Goal: Task Accomplishment & Management: Manage account settings

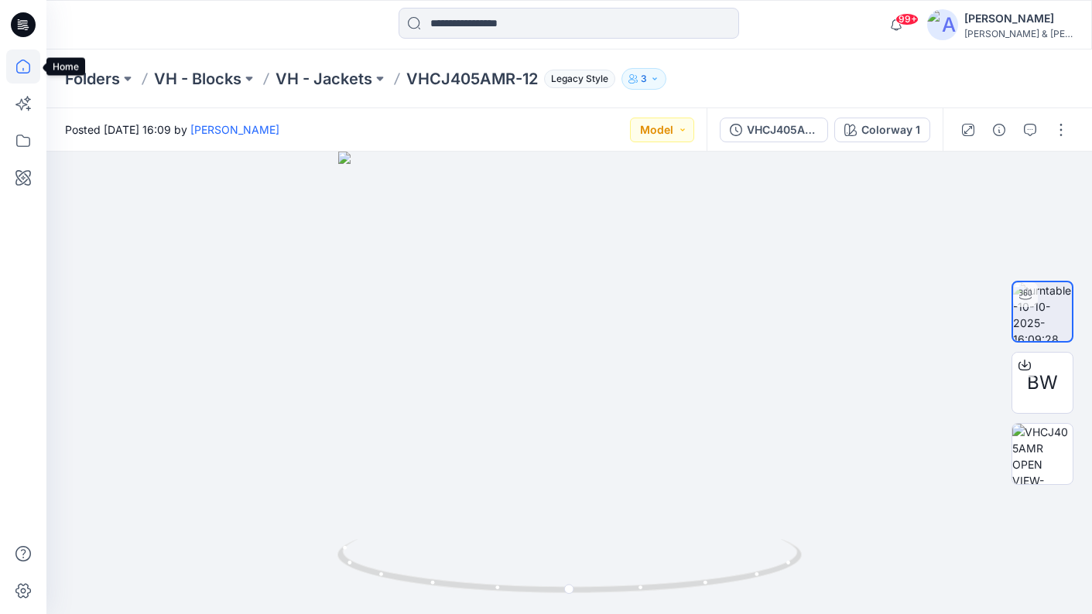
click at [26, 66] on icon at bounding box center [23, 67] width 34 height 34
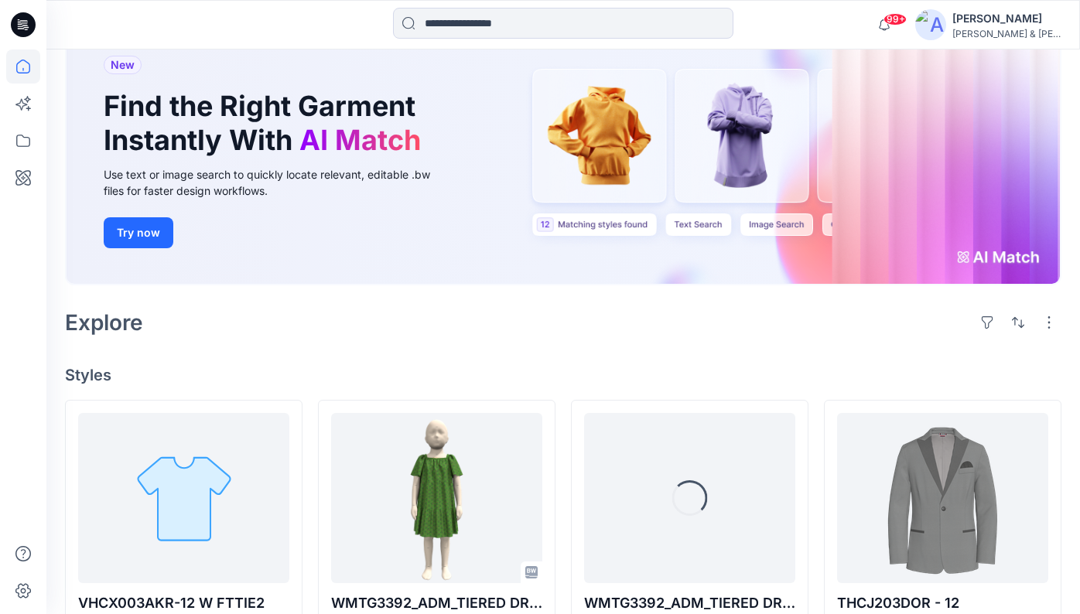
scroll to position [229, 0]
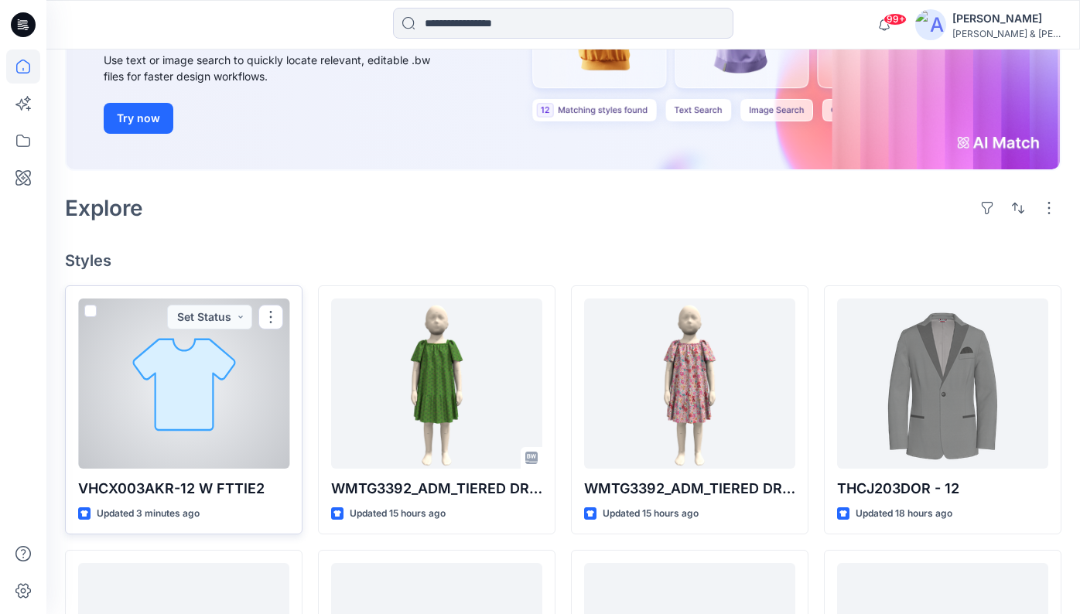
click at [218, 380] on div at bounding box center [183, 384] width 211 height 170
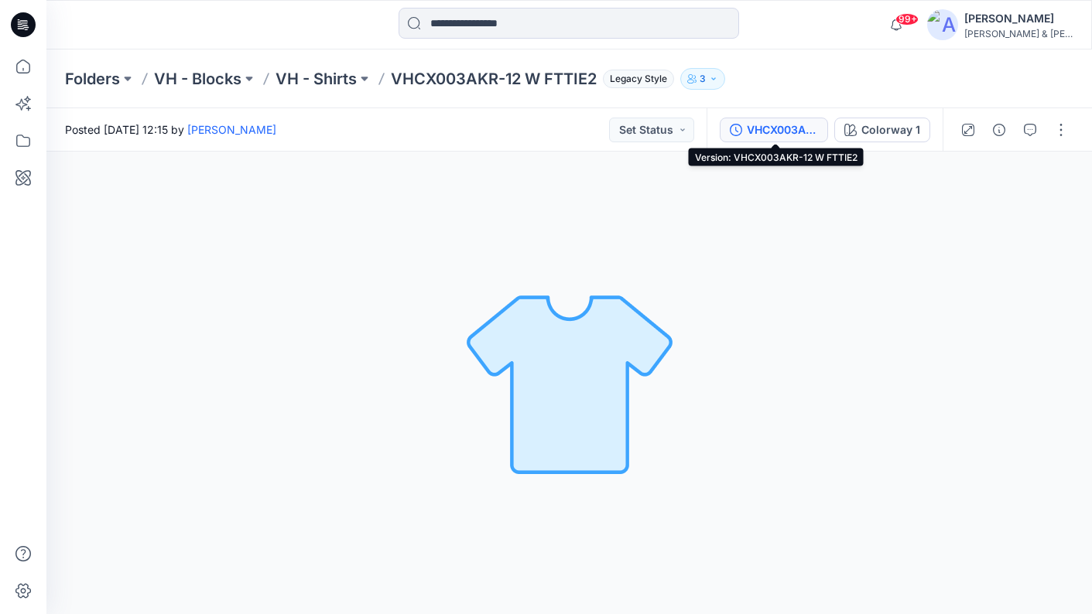
click at [781, 128] on div "VHCX003AKR-12 W FTTIE2" at bounding box center [782, 129] width 71 height 17
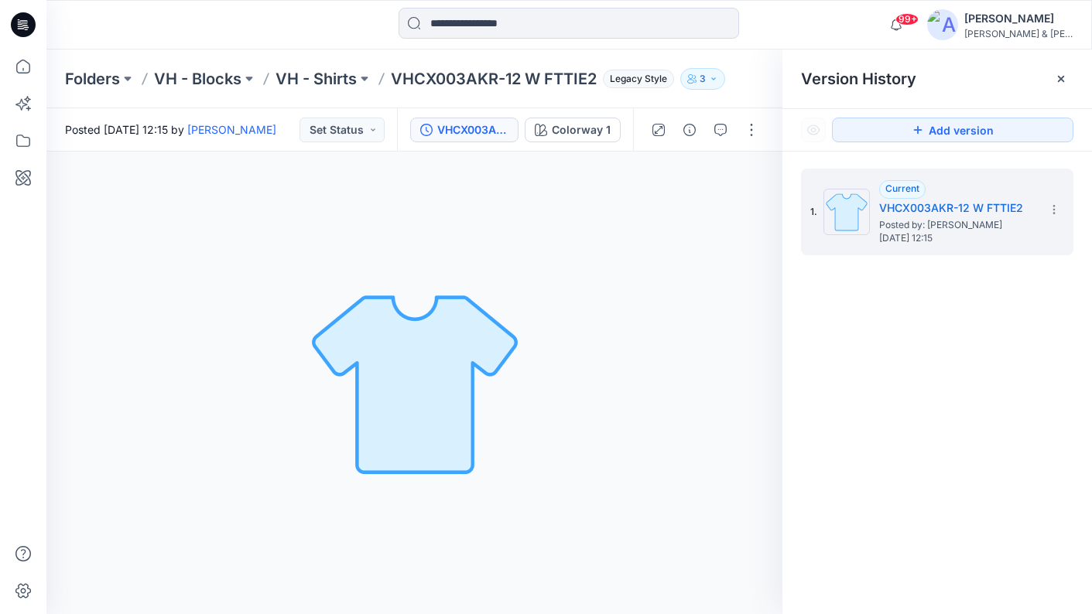
click at [436, 76] on p "VHCX003AKR-12 W FTTIE2" at bounding box center [494, 79] width 206 height 22
drag, startPoint x: 394, startPoint y: 74, endPoint x: 494, endPoint y: 74, distance: 100.6
click at [494, 74] on p "VHCX003AKR-12 W FTTIE2" at bounding box center [494, 79] width 206 height 22
copy p "VHCX003AKR"
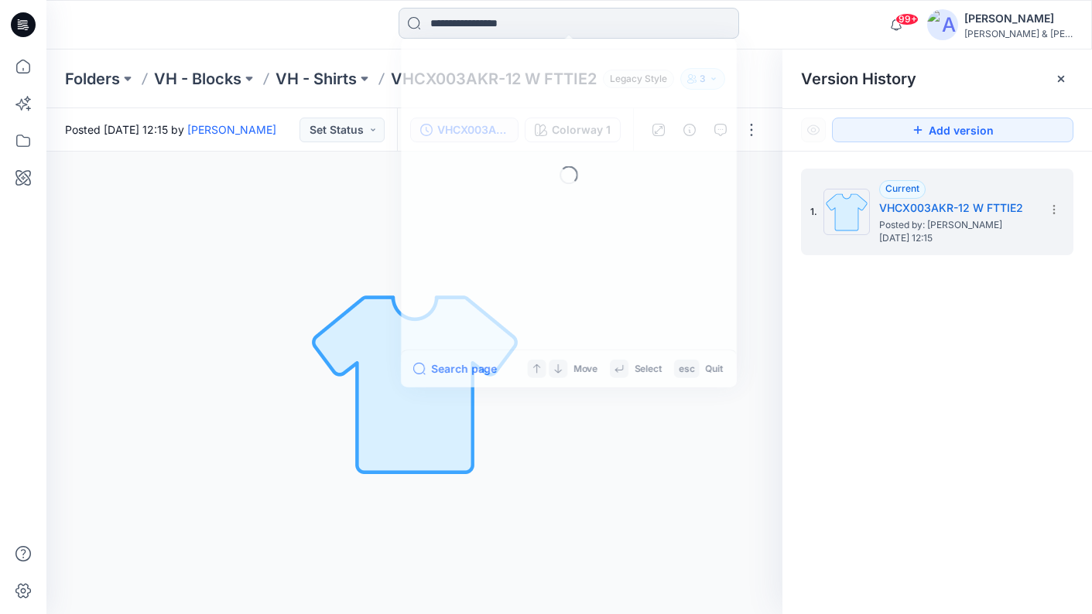
click at [485, 28] on input at bounding box center [568, 23] width 340 height 31
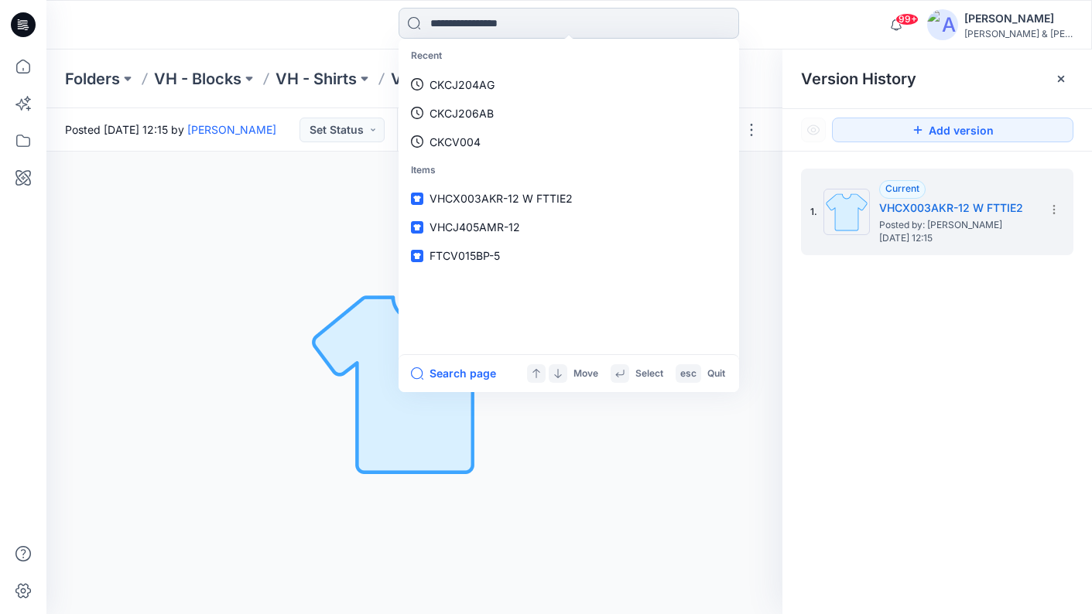
paste input "**********"
type input "**********"
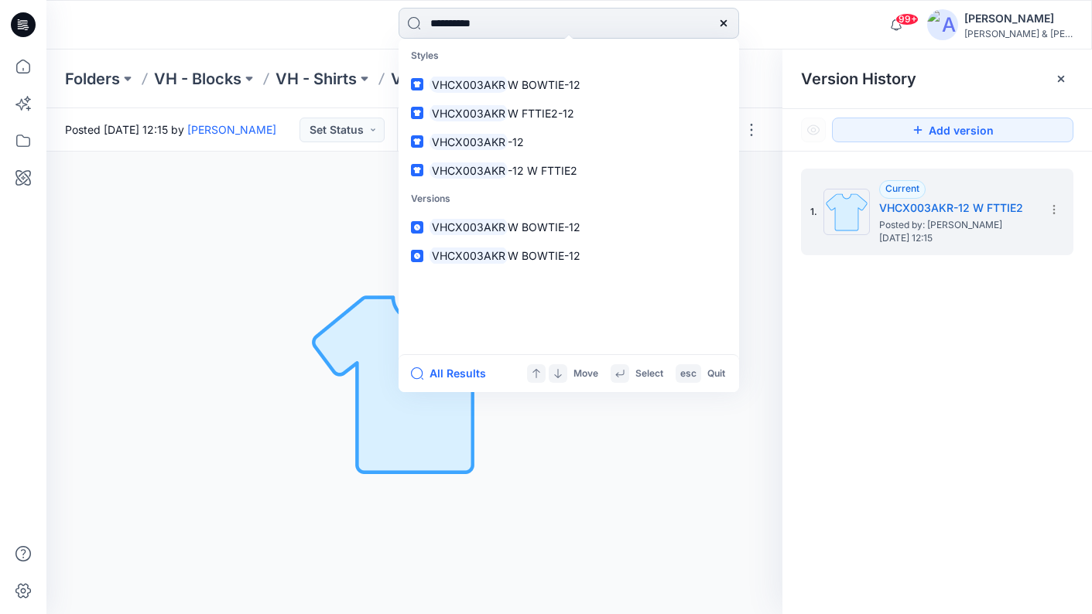
click at [562, 25] on input "**********" at bounding box center [568, 23] width 340 height 31
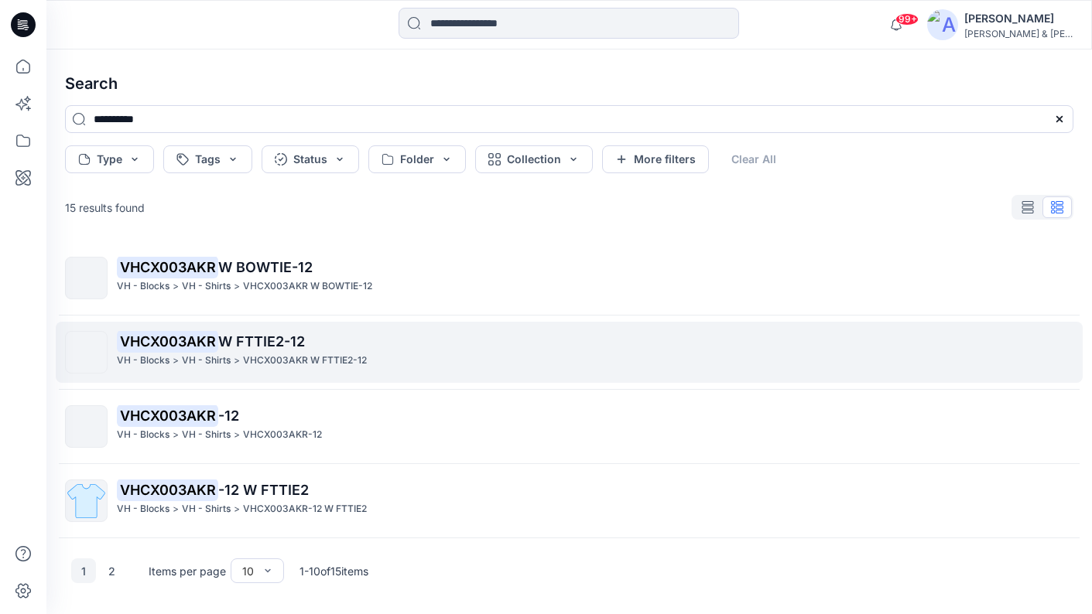
click at [285, 342] on span "W FTTIE2-12" at bounding box center [261, 341] width 87 height 16
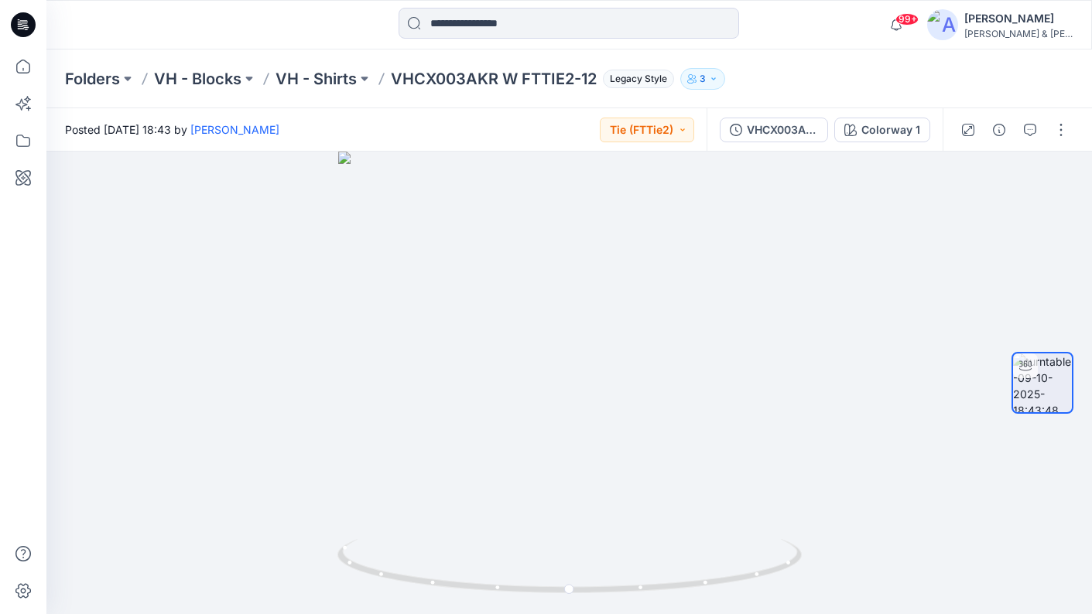
click at [839, 80] on div "Folders VH - Blocks VH - Shirts VHCX003AKR W FTTIE2-12 Legacy Style 3" at bounding box center [508, 79] width 887 height 22
click at [21, 65] on icon at bounding box center [23, 67] width 34 height 34
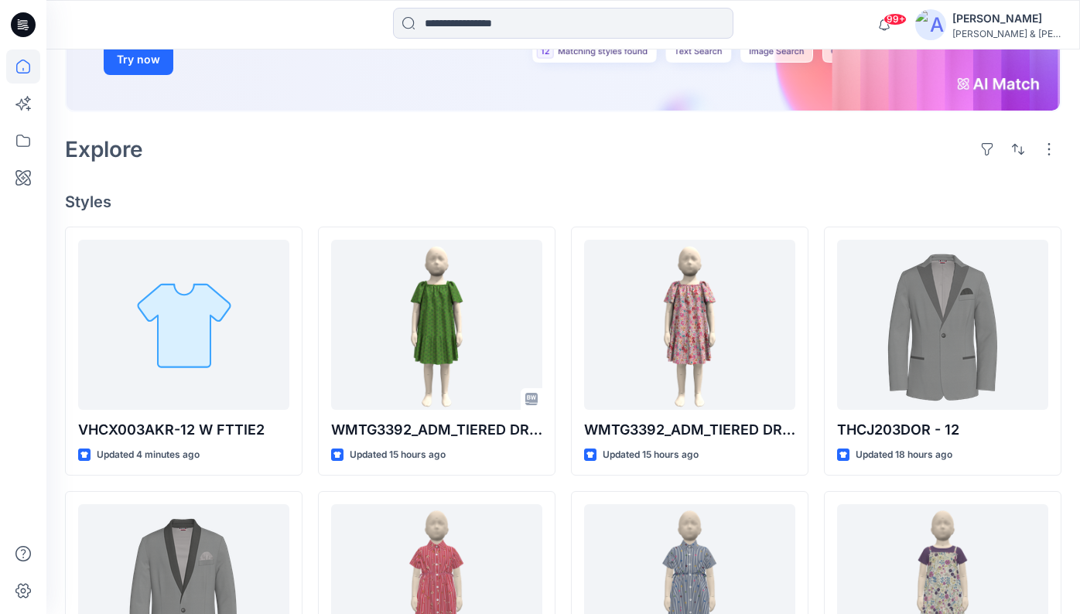
scroll to position [294, 0]
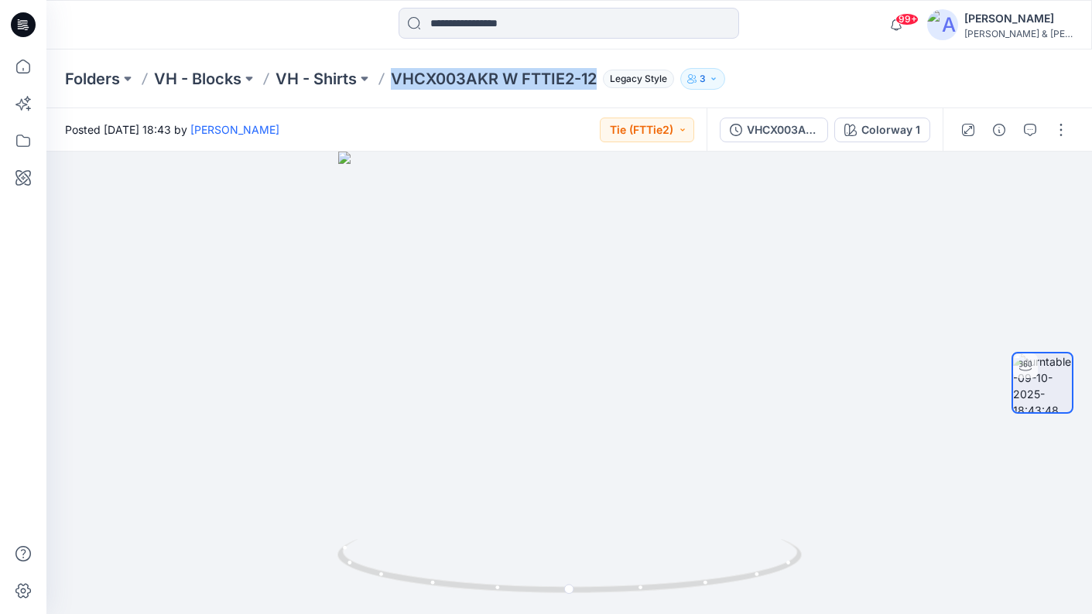
drag, startPoint x: 394, startPoint y: 76, endPoint x: 597, endPoint y: 82, distance: 202.8
click at [597, 82] on p "VHCX003AKR W FTTIE2-12" at bounding box center [494, 79] width 206 height 22
copy p "VHCX003AKR W FTTIE2-12"
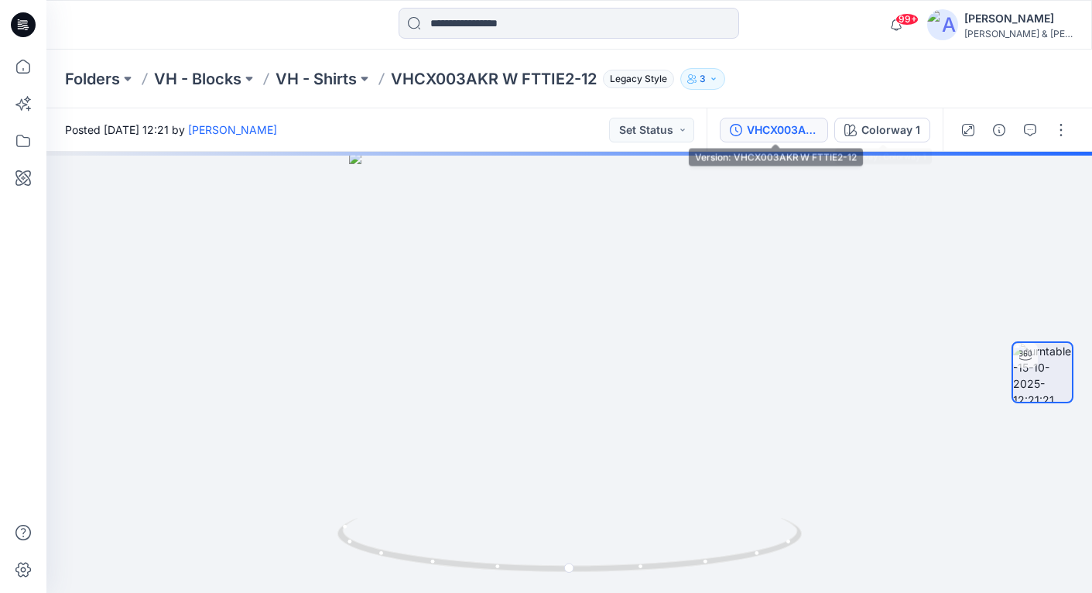
click at [812, 125] on div "VHCX003AKR W FTTIE2-12" at bounding box center [782, 129] width 71 height 17
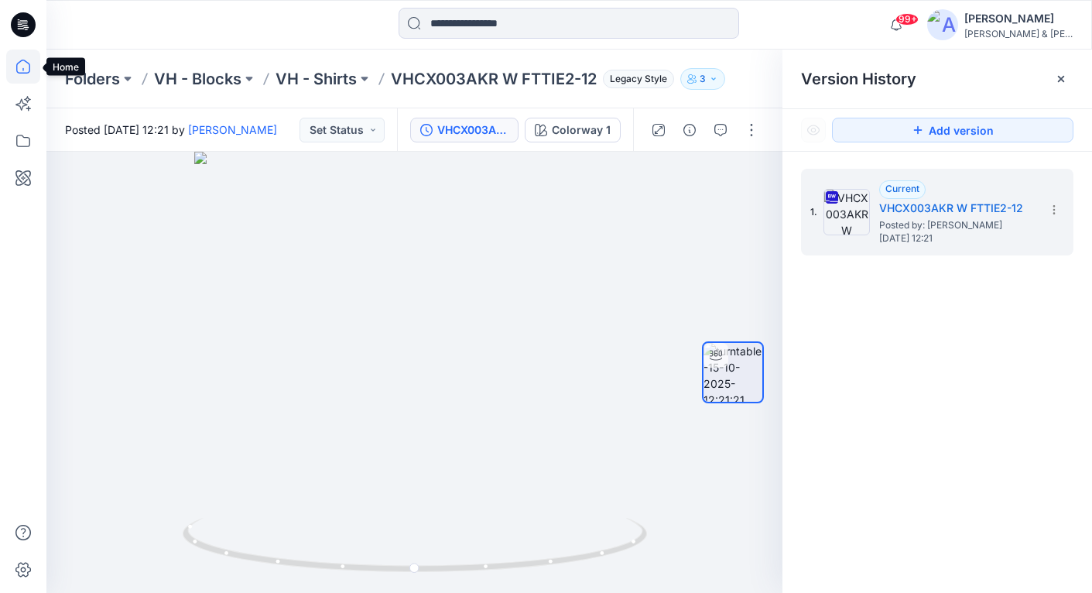
click at [31, 67] on icon at bounding box center [23, 67] width 34 height 34
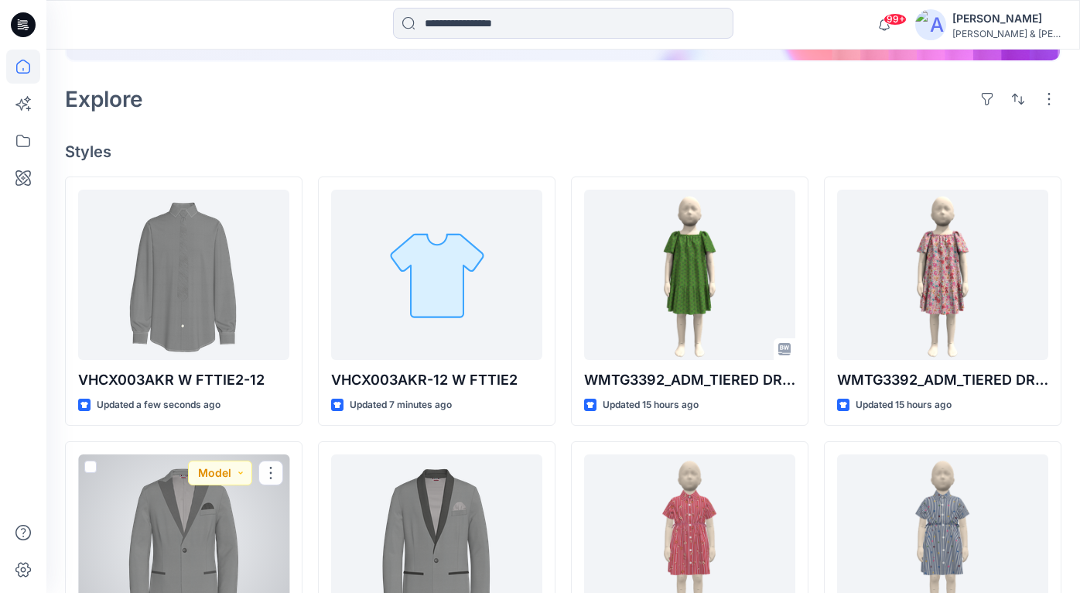
scroll to position [188, 0]
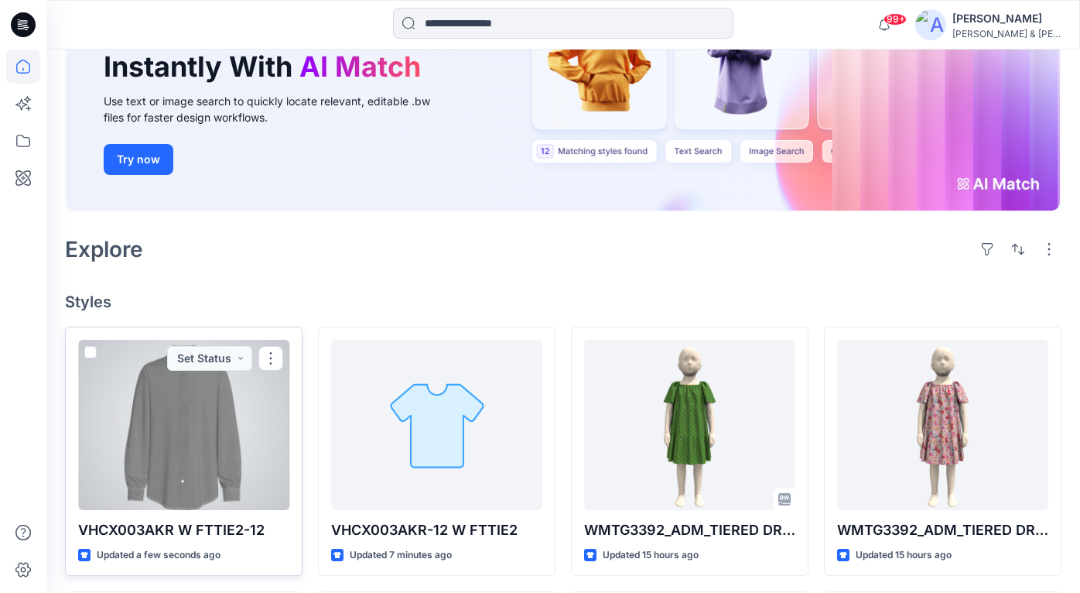
click at [221, 449] on div at bounding box center [183, 425] width 211 height 170
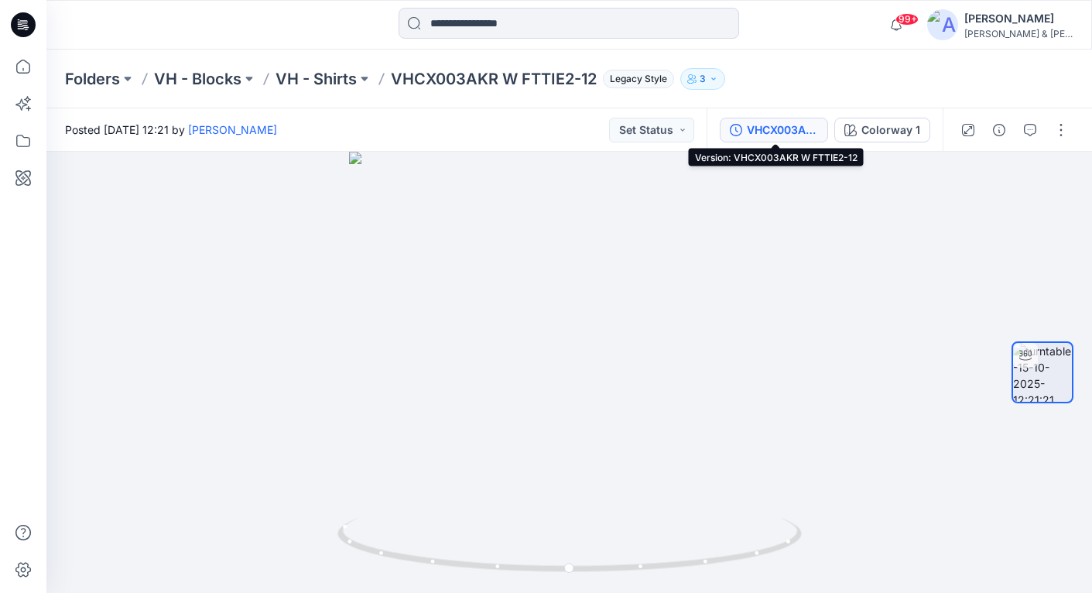
click at [798, 129] on div "VHCX003AKR W FTTIE2-12" at bounding box center [782, 129] width 71 height 17
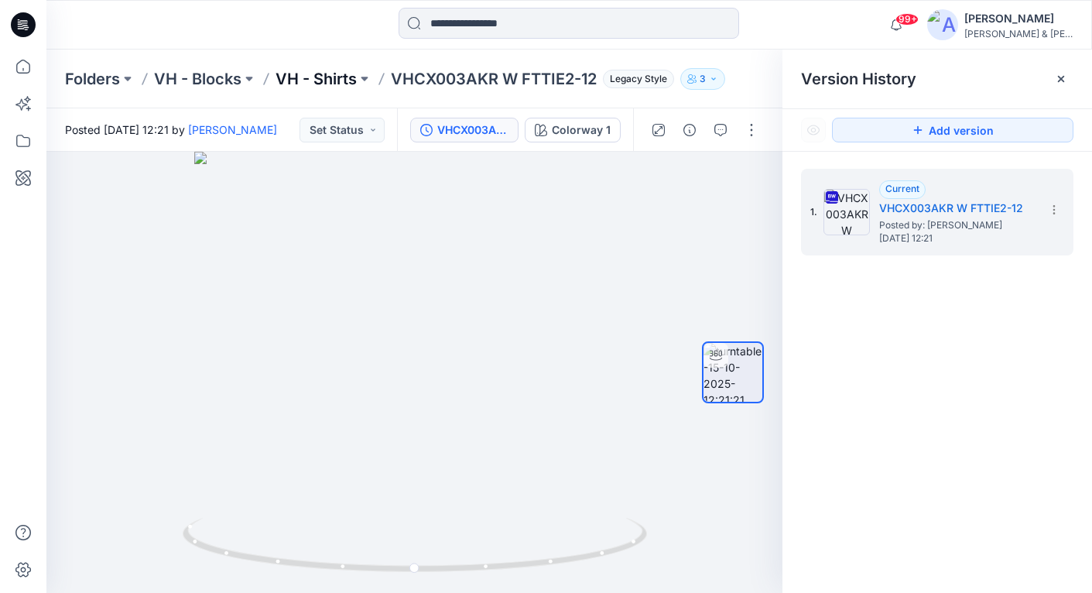
click at [315, 80] on p "VH - Shirts" at bounding box center [315, 79] width 81 height 22
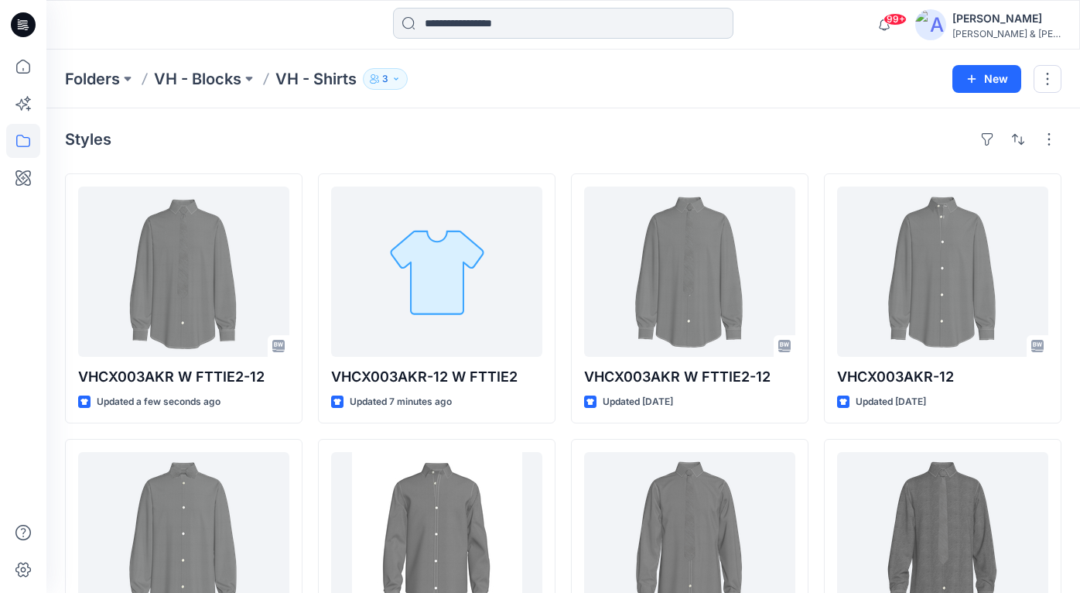
click at [508, 26] on input at bounding box center [563, 23] width 340 height 31
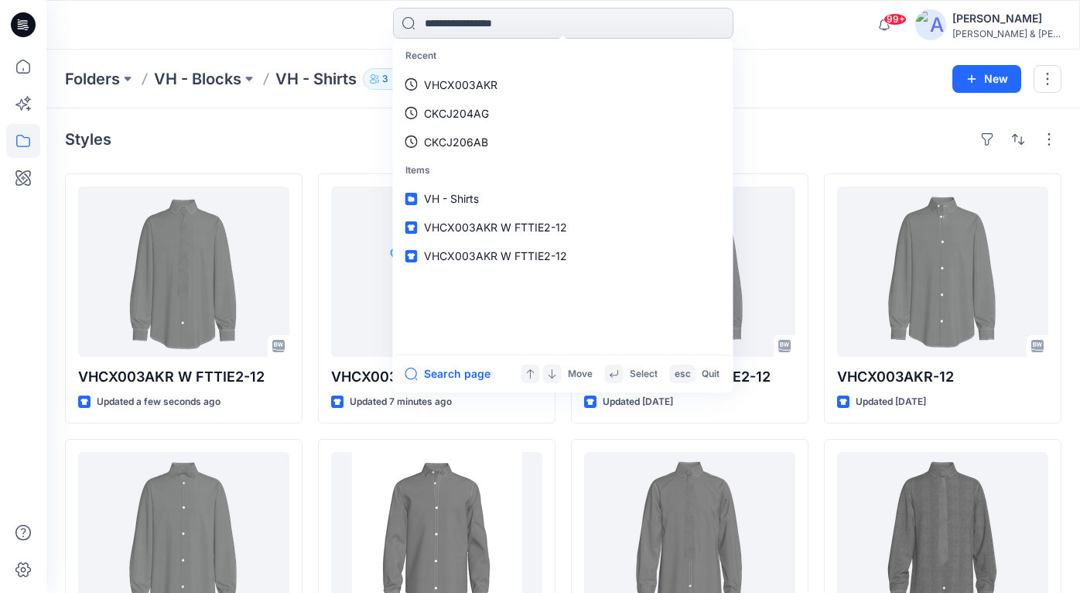
paste input "**********"
type input "**********"
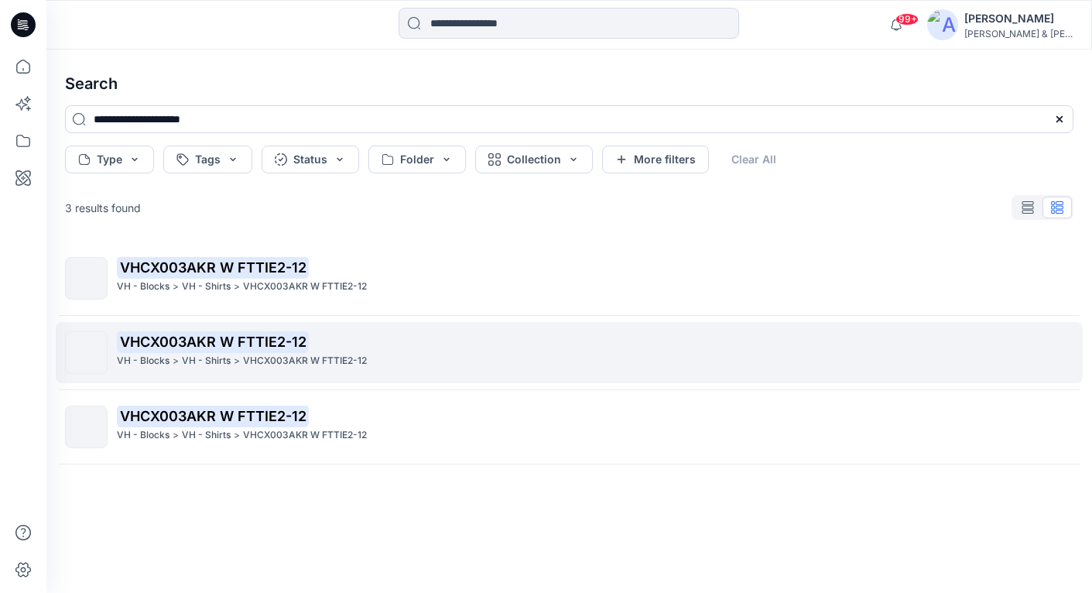
click at [206, 337] on mark "VHCX003AKR W FTTIE2-12" at bounding box center [213, 341] width 192 height 22
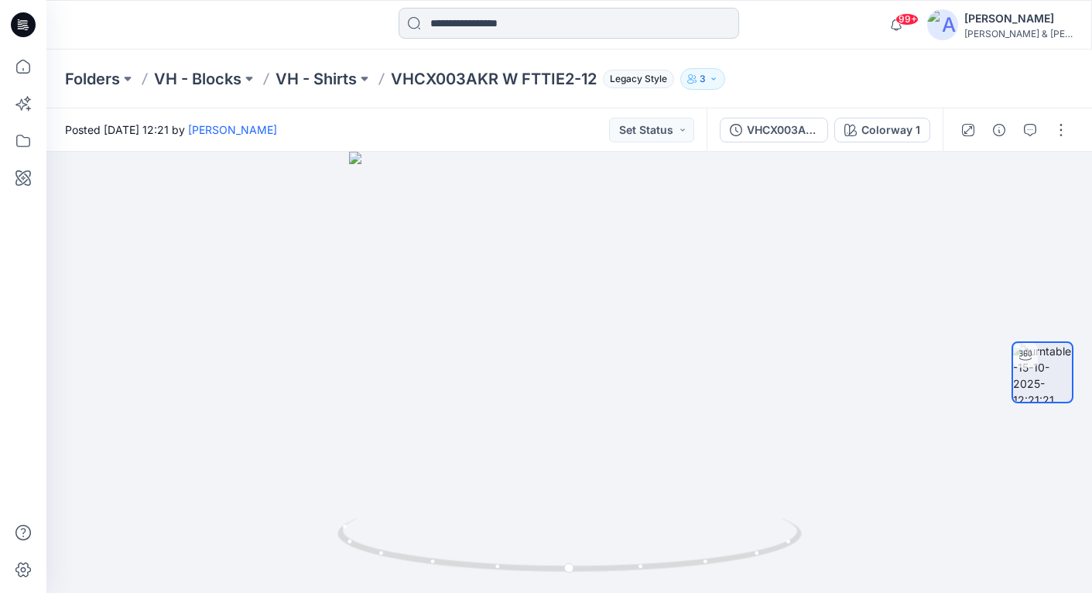
click at [579, 26] on input at bounding box center [568, 23] width 340 height 31
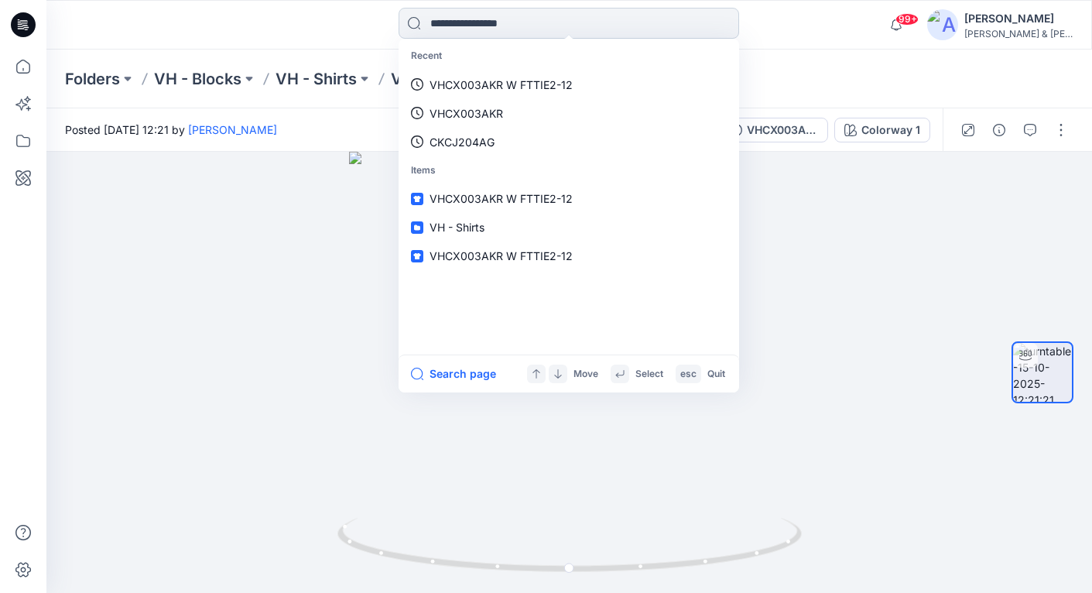
paste input "**********"
type input "**********"
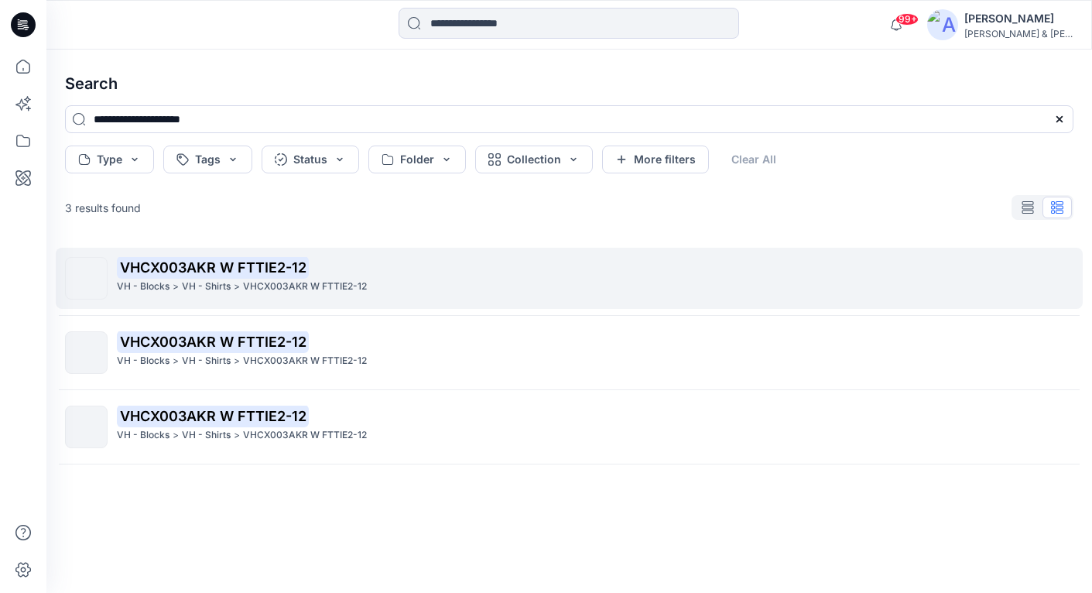
click at [218, 265] on mark "VHCX003AKR W FTTIE2-12" at bounding box center [213, 267] width 192 height 22
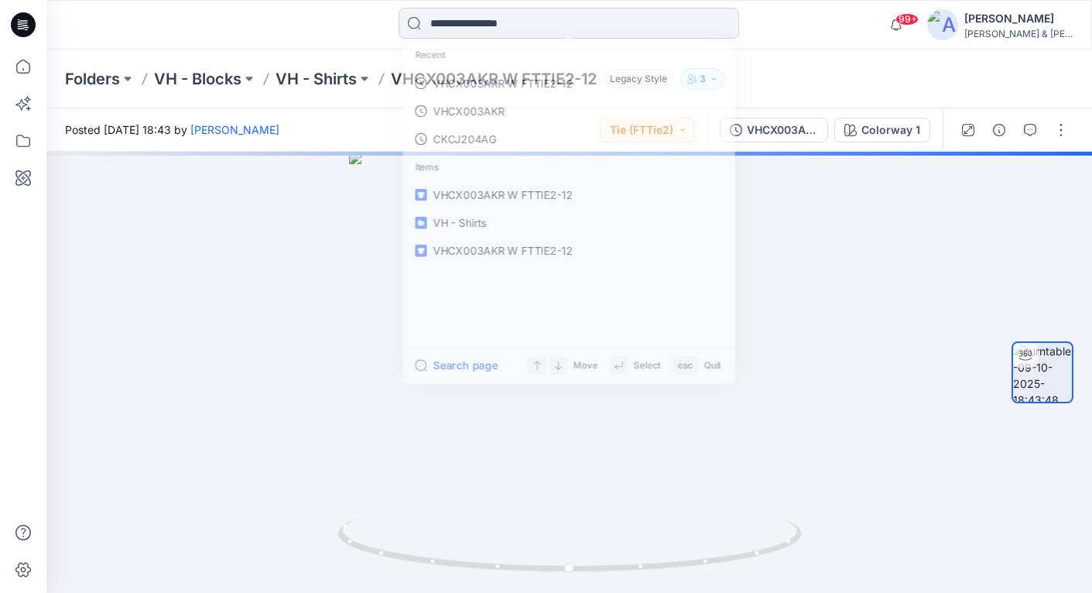
click at [545, 25] on input at bounding box center [568, 23] width 340 height 31
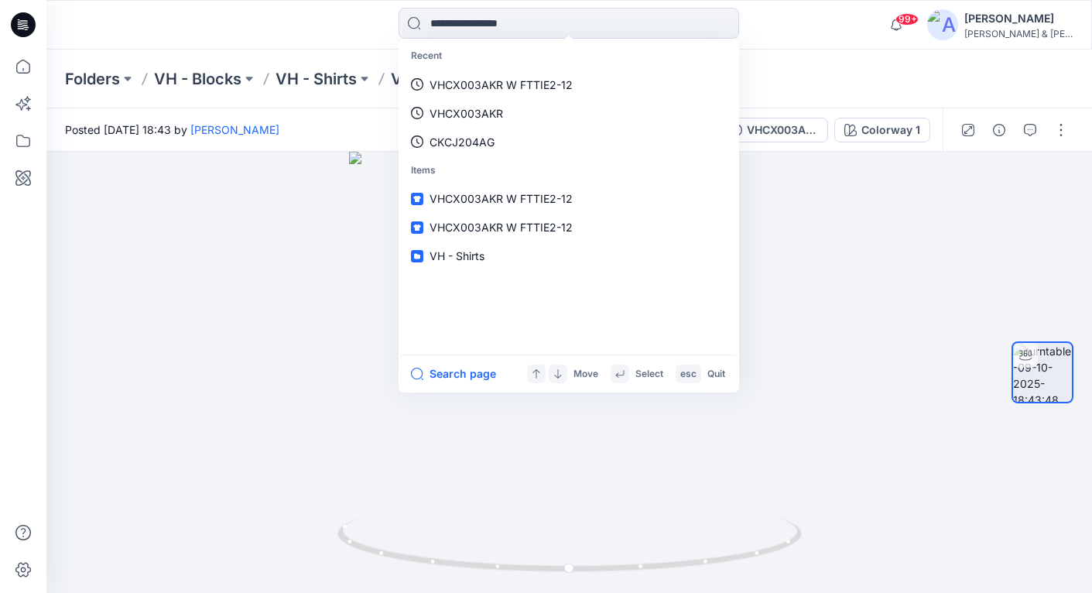
click at [853, 67] on div "Folders VH - Blocks VH - Shirts VHCX003AKR W FTTIE2-12 Legacy Style 3" at bounding box center [568, 79] width 1045 height 59
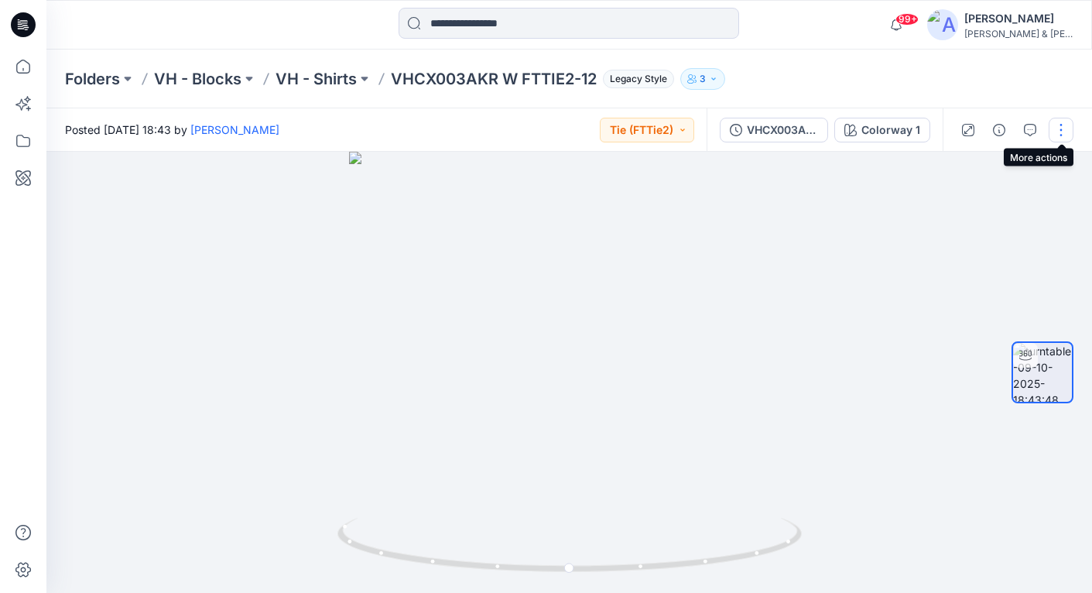
click at [1063, 129] on button "button" at bounding box center [1060, 130] width 25 height 25
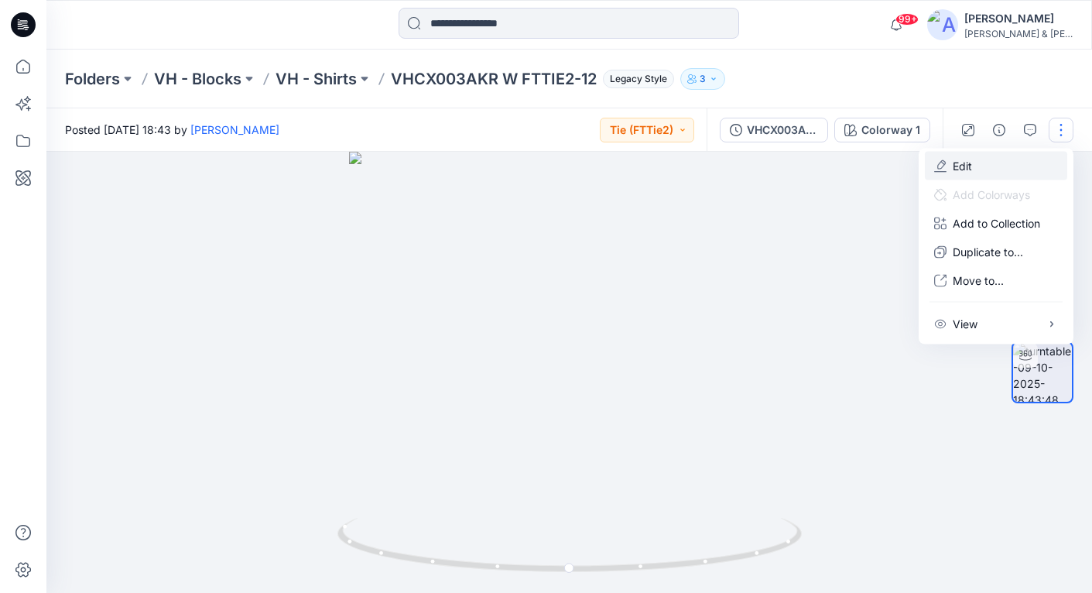
click at [985, 165] on button "Edit" at bounding box center [996, 166] width 142 height 29
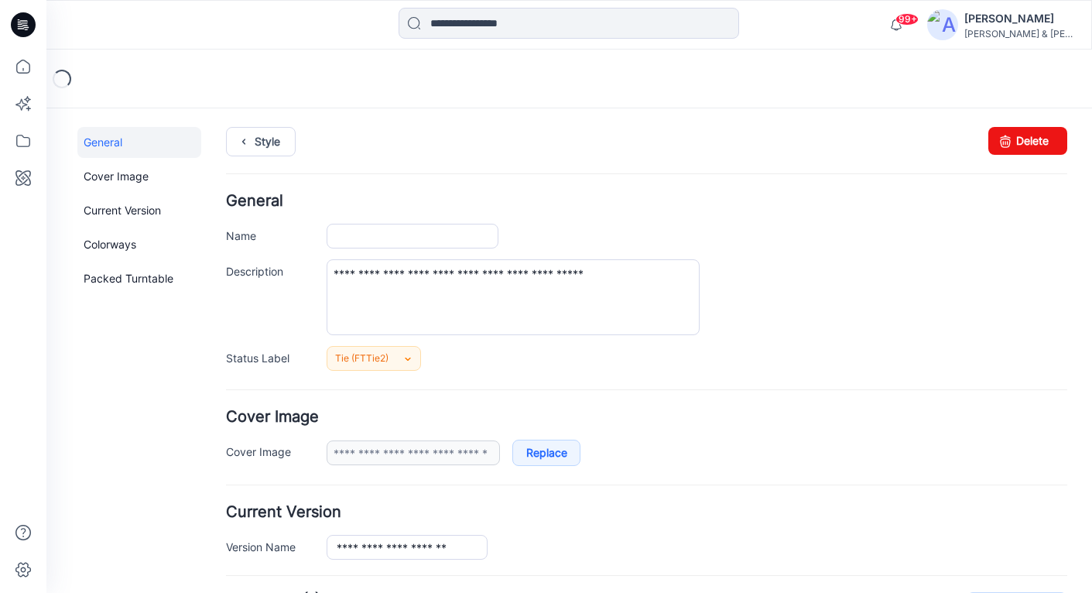
type input "**********"
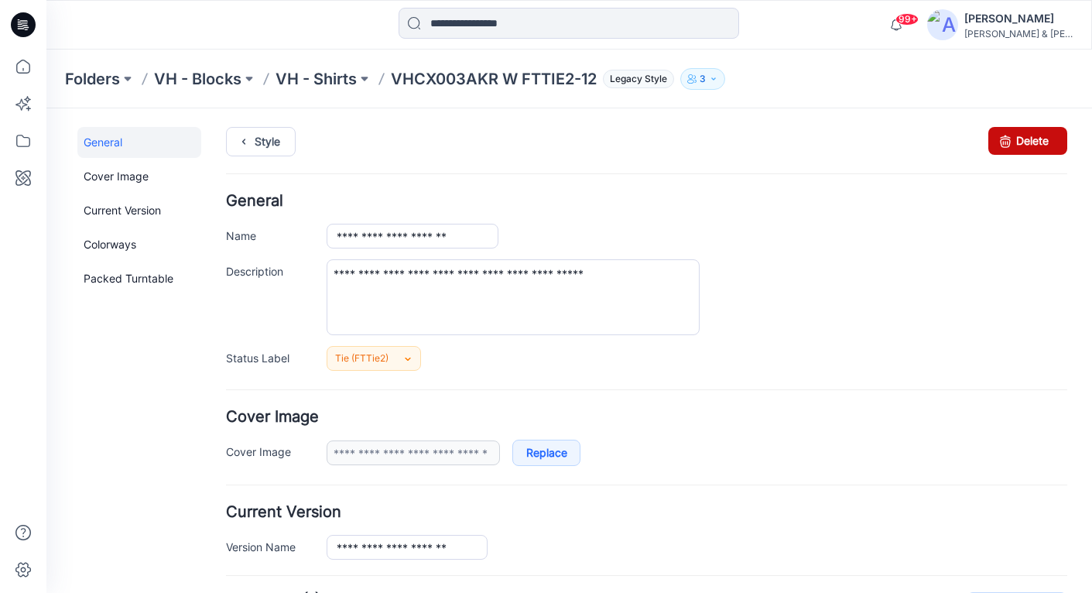
click at [1031, 141] on link "Delete" at bounding box center [1027, 141] width 79 height 28
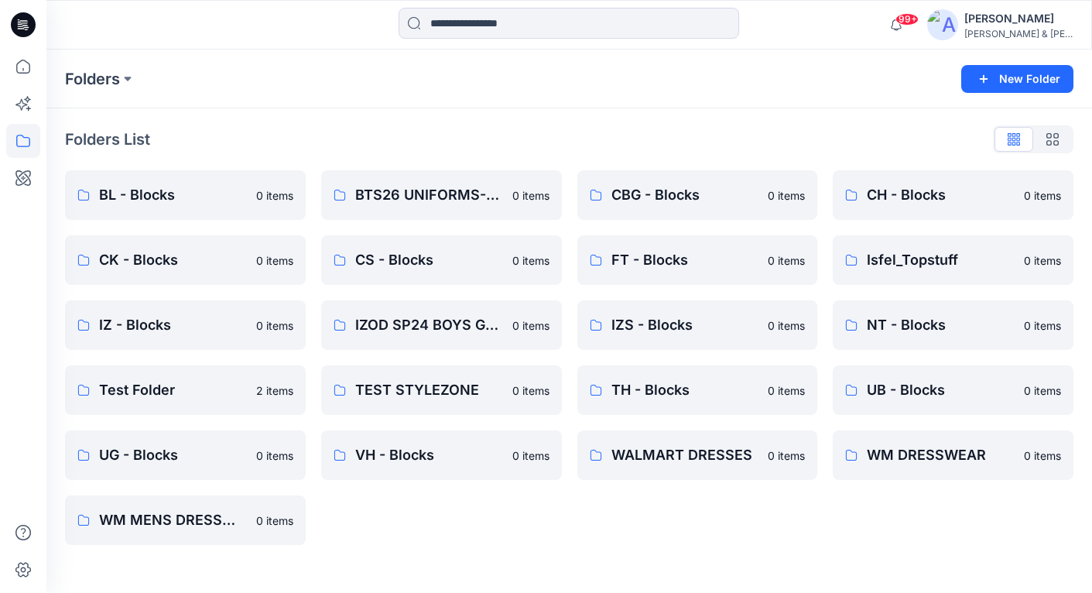
click at [398, 108] on div "Folders New Folder" at bounding box center [568, 79] width 1045 height 59
click at [16, 72] on icon at bounding box center [23, 67] width 34 height 34
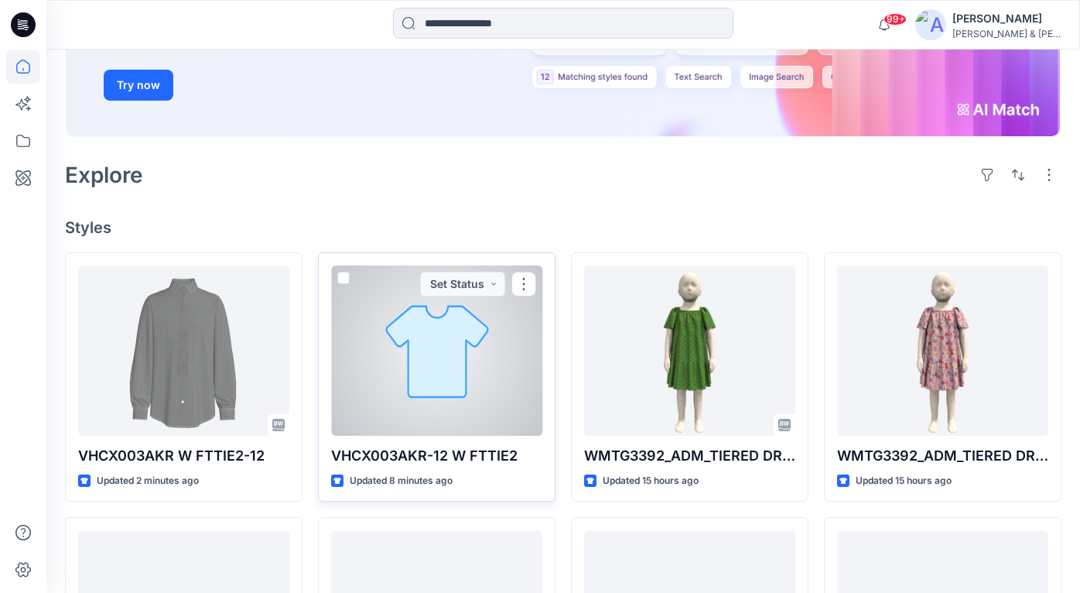
scroll to position [265, 0]
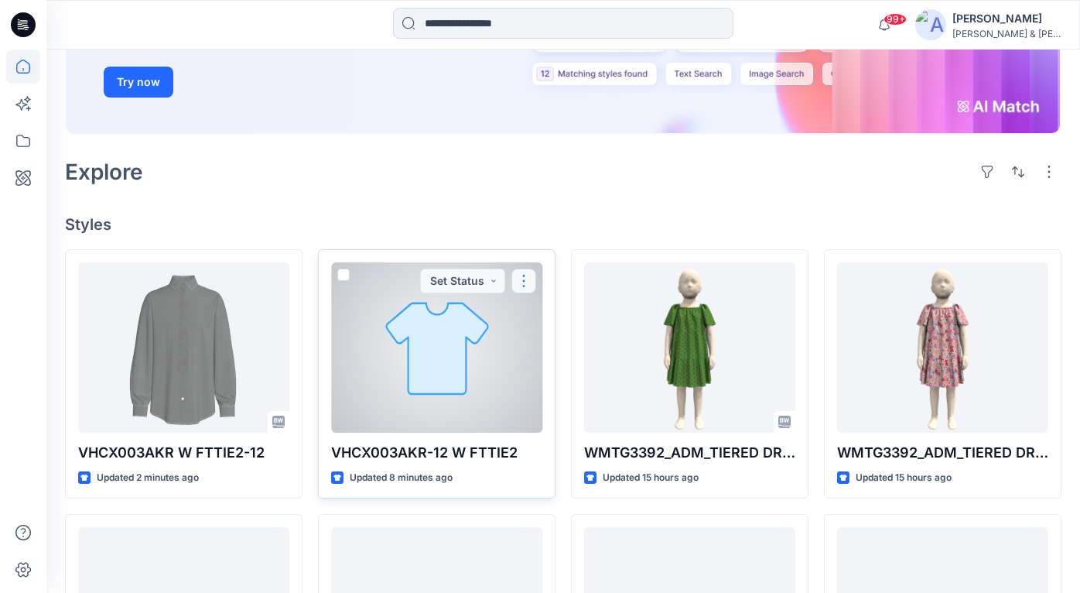
click at [522, 284] on button "button" at bounding box center [523, 280] width 25 height 25
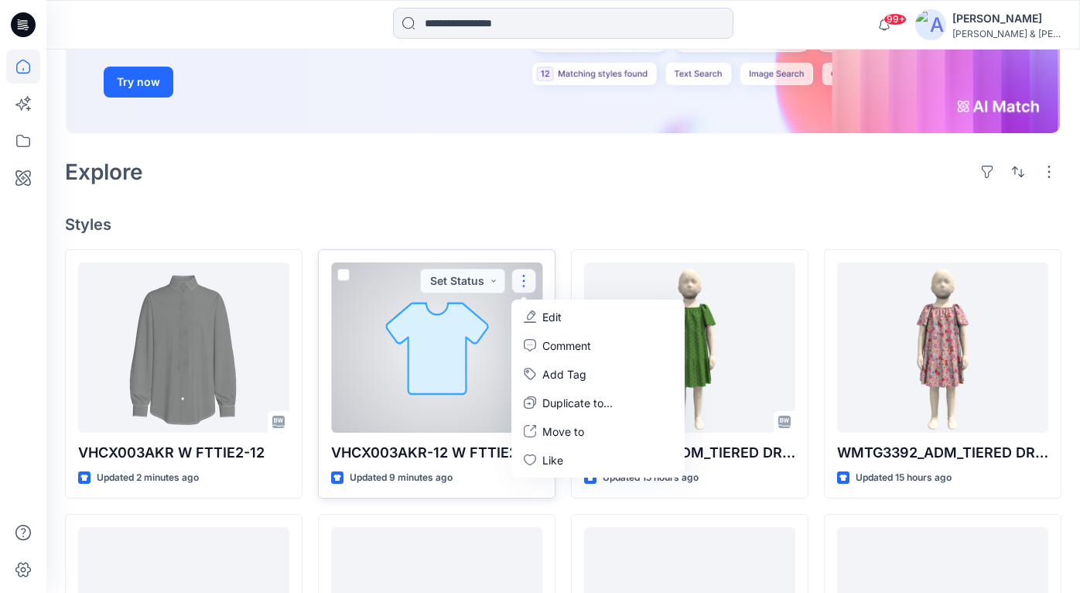
click at [543, 316] on p "Edit" at bounding box center [551, 317] width 19 height 16
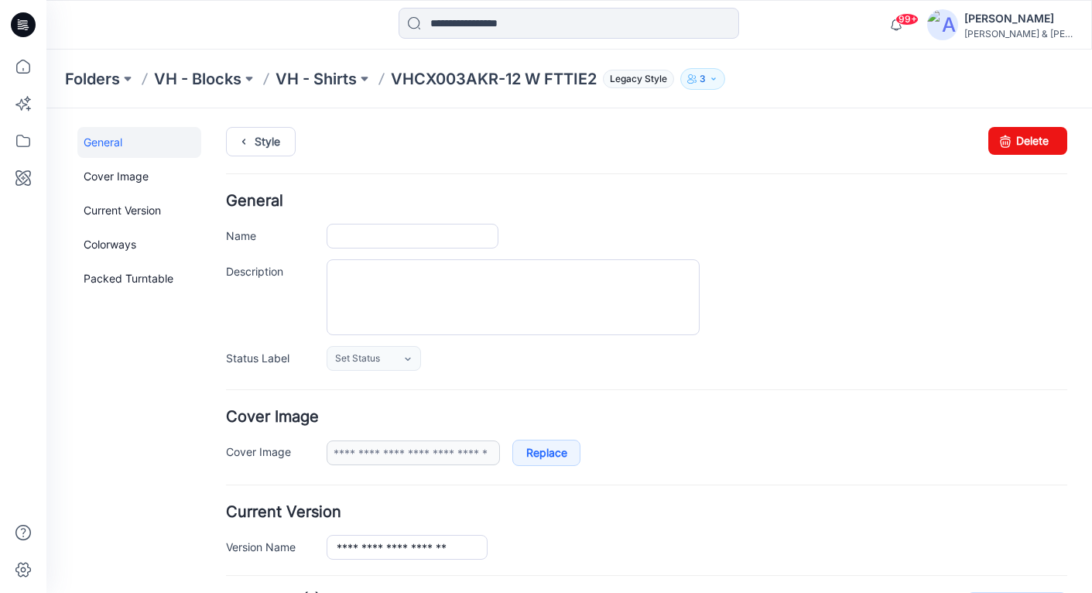
type input "**********"
click at [1002, 139] on icon at bounding box center [1005, 141] width 22 height 28
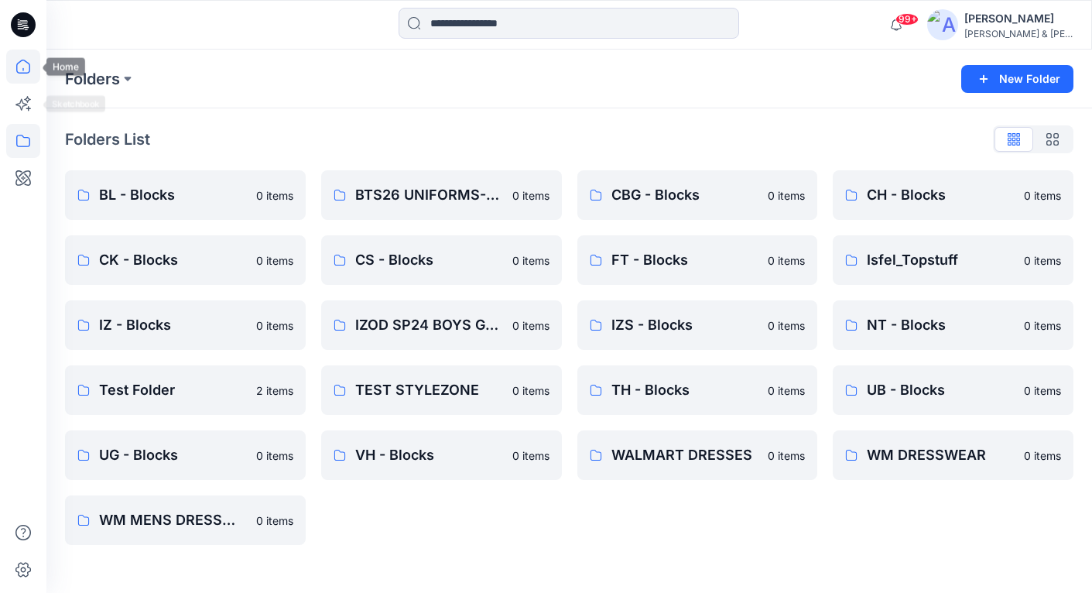
click at [26, 76] on icon at bounding box center [23, 67] width 34 height 34
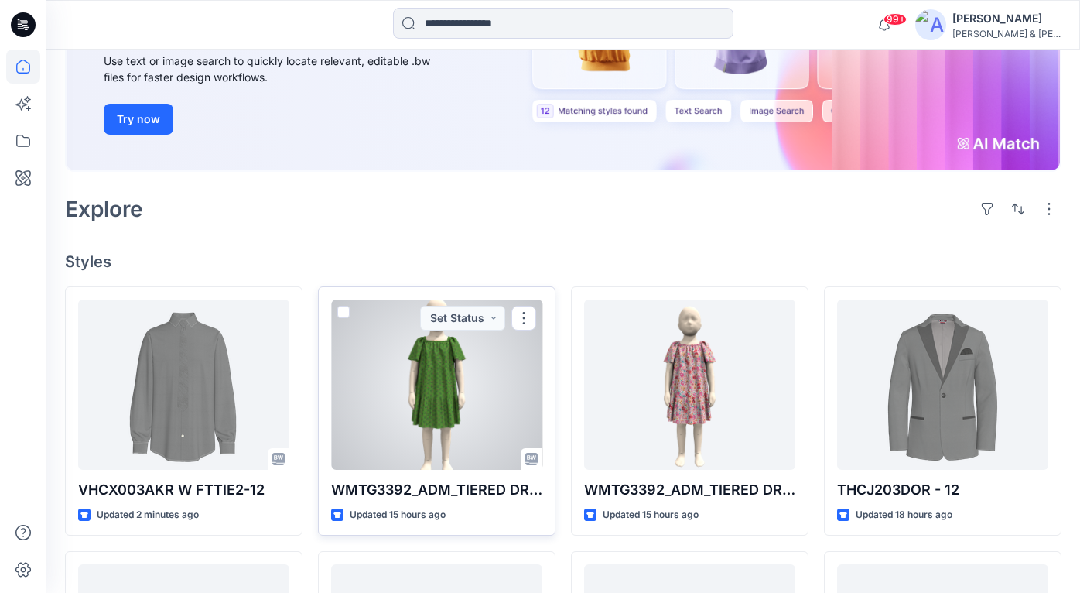
scroll to position [282, 0]
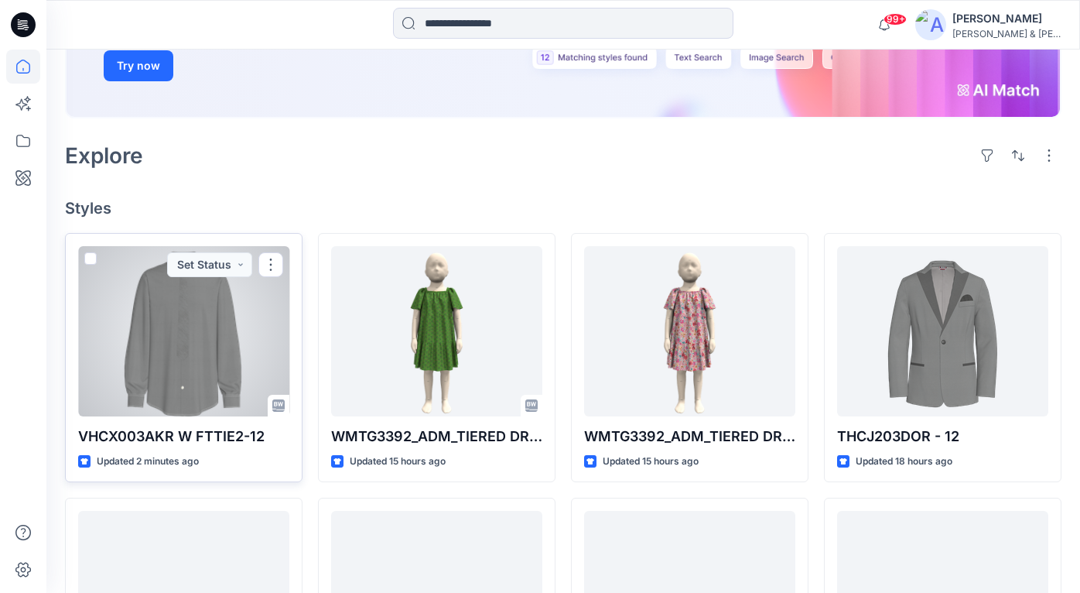
click at [217, 358] on div at bounding box center [183, 331] width 211 height 170
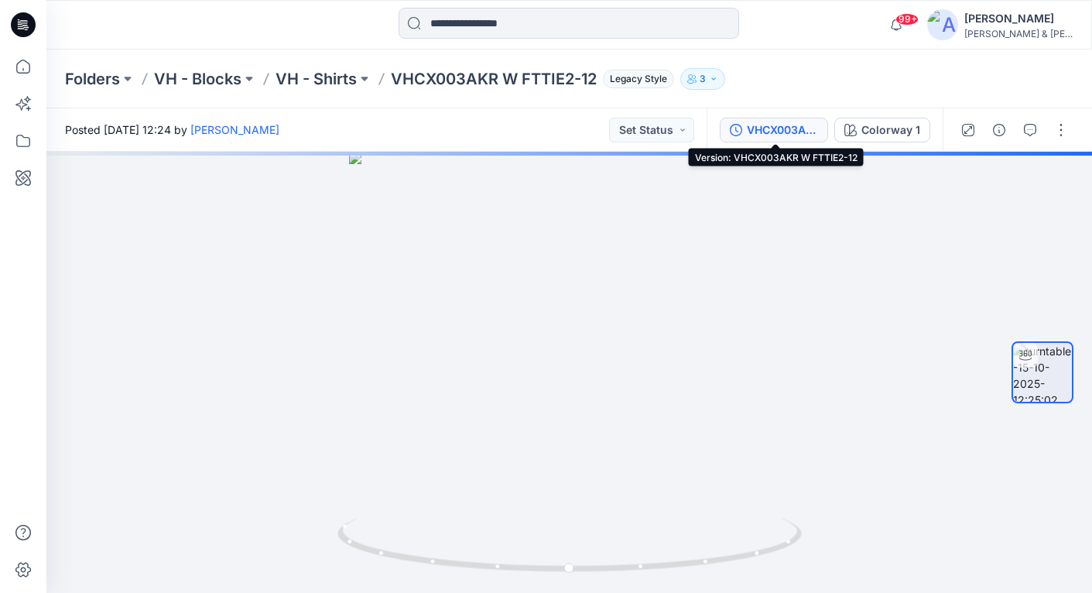
click at [767, 120] on button "VHCX003AKR W FTTIE2-12" at bounding box center [774, 130] width 108 height 25
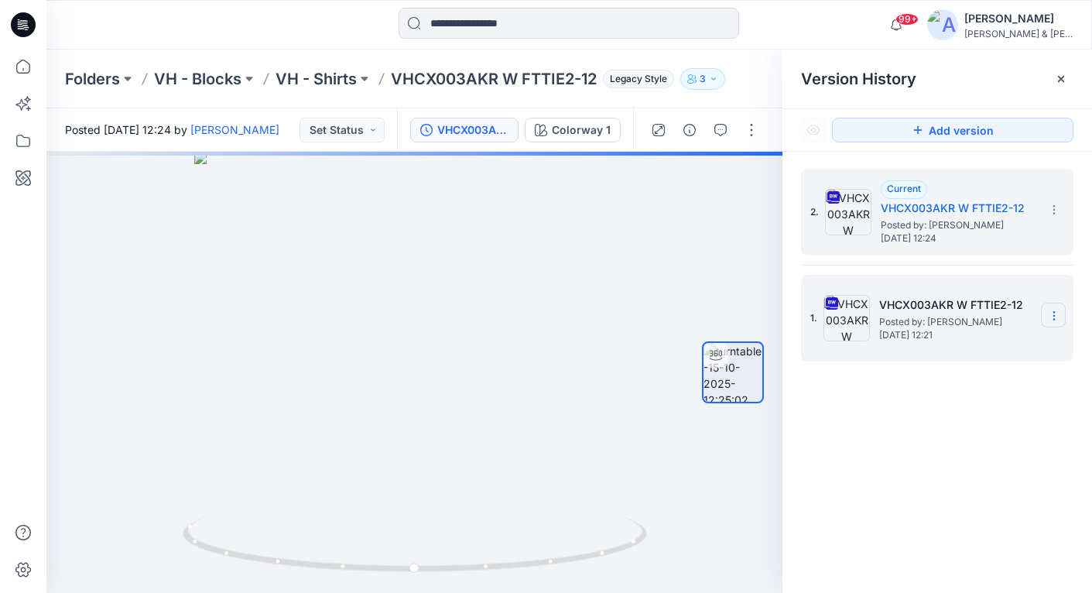
click at [1058, 316] on icon at bounding box center [1054, 315] width 12 height 12
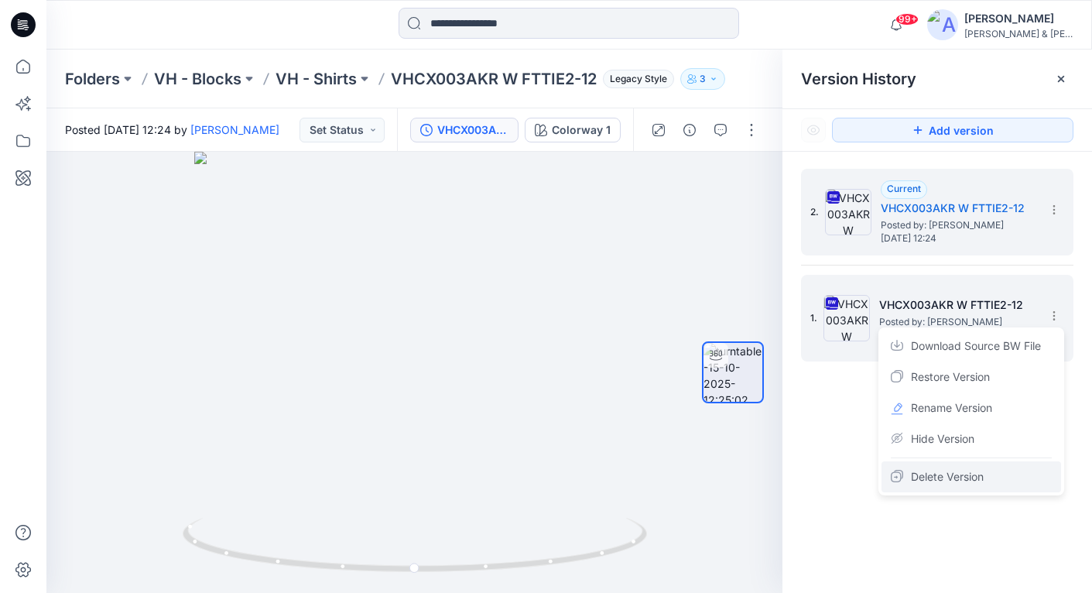
click at [979, 479] on span "Delete Version" at bounding box center [947, 476] width 73 height 19
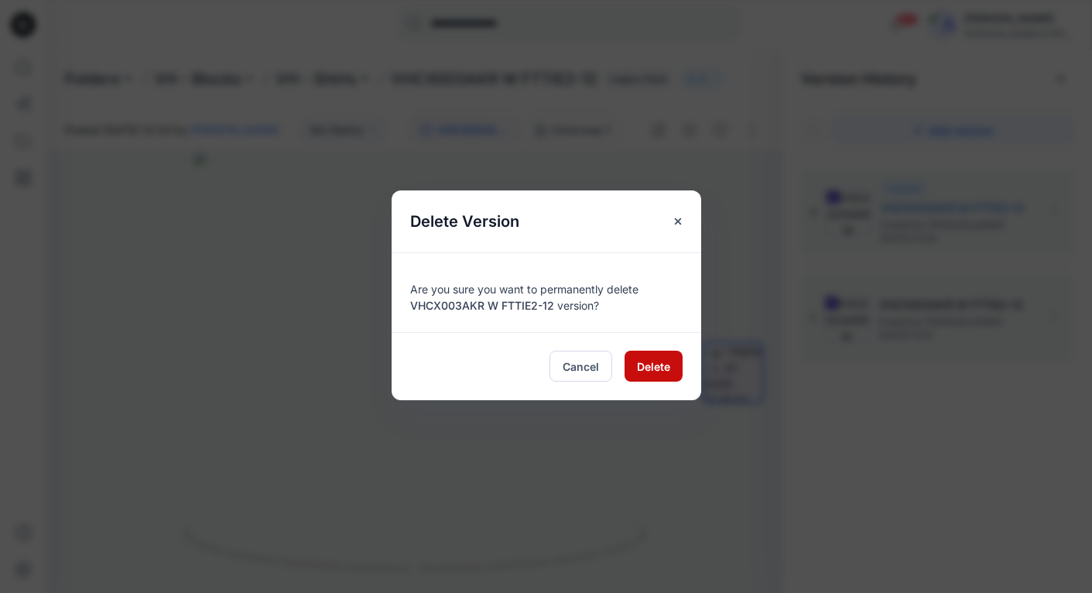
click at [653, 361] on span "Delete" at bounding box center [653, 366] width 33 height 16
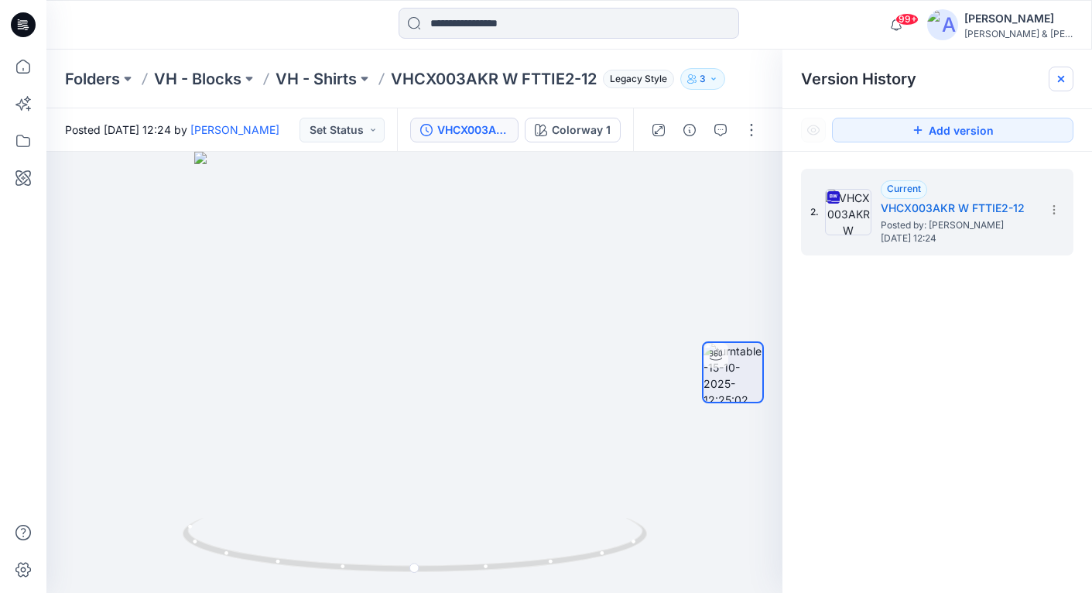
click at [1059, 84] on icon at bounding box center [1061, 79] width 12 height 12
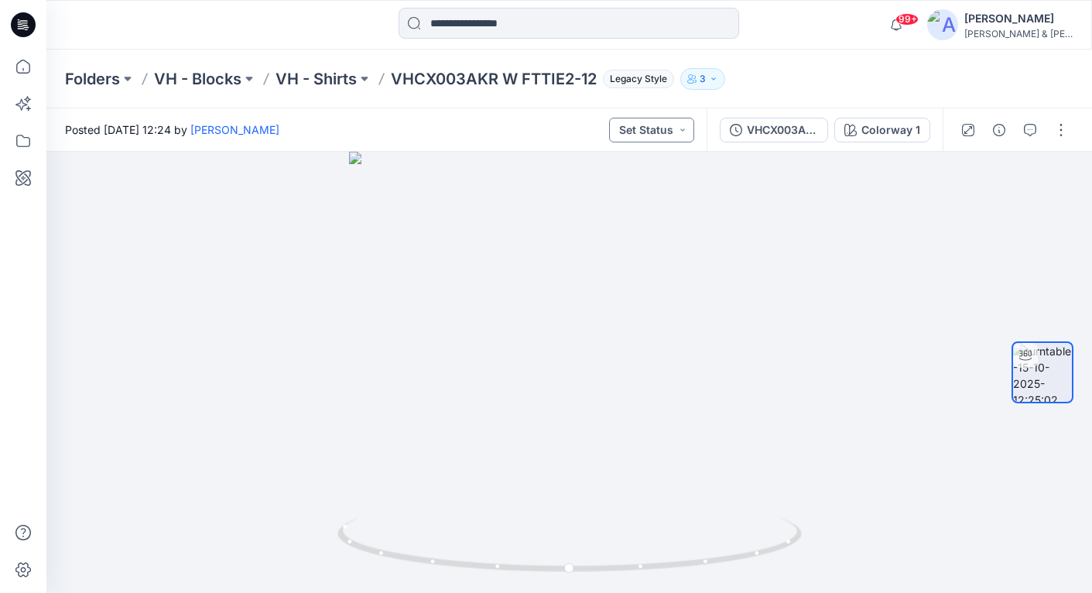
click at [664, 130] on button "Set Status" at bounding box center [651, 130] width 85 height 25
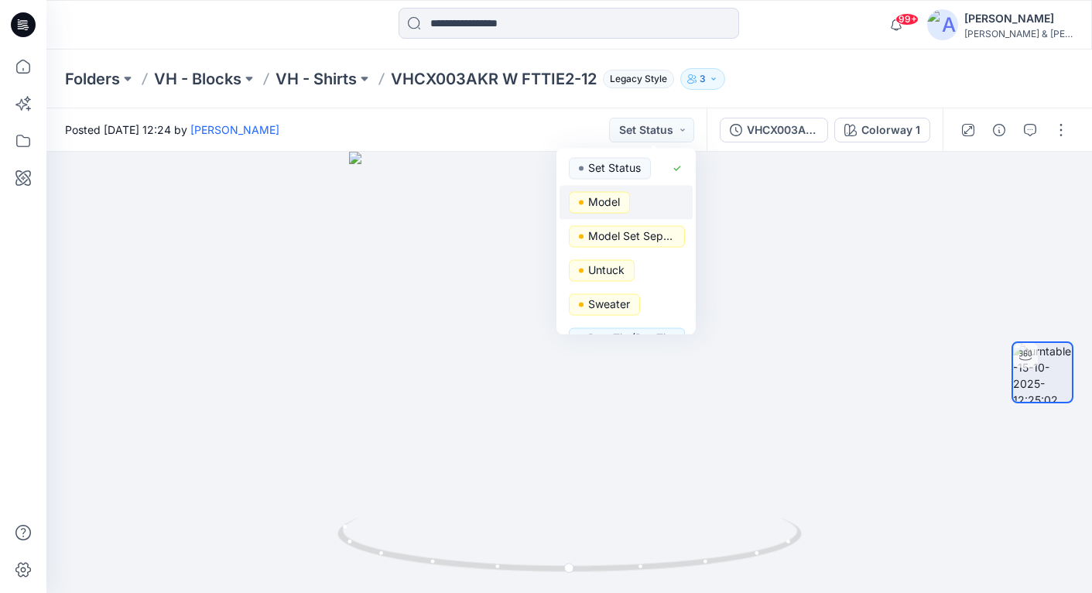
click at [629, 202] on span "Model" at bounding box center [599, 203] width 61 height 22
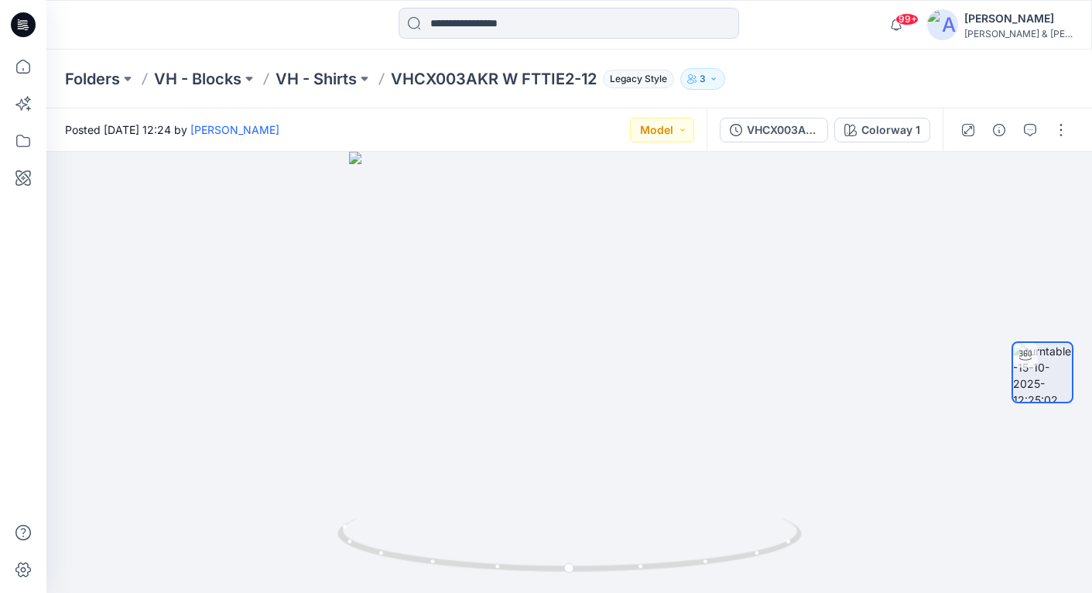
click at [804, 83] on div "Folders VH - Blocks VH - Shirts VHCX003AKR W FTTIE2-12 Legacy Style 3" at bounding box center [508, 79] width 887 height 22
click at [22, 70] on icon at bounding box center [23, 67] width 34 height 34
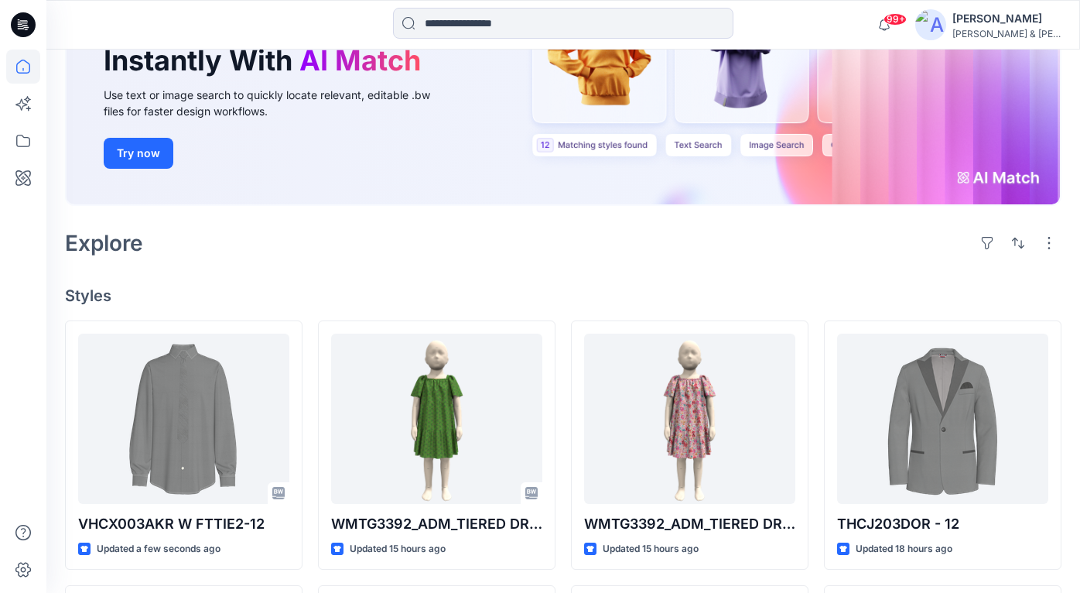
scroll to position [233, 0]
